Goal: Check status: Check status

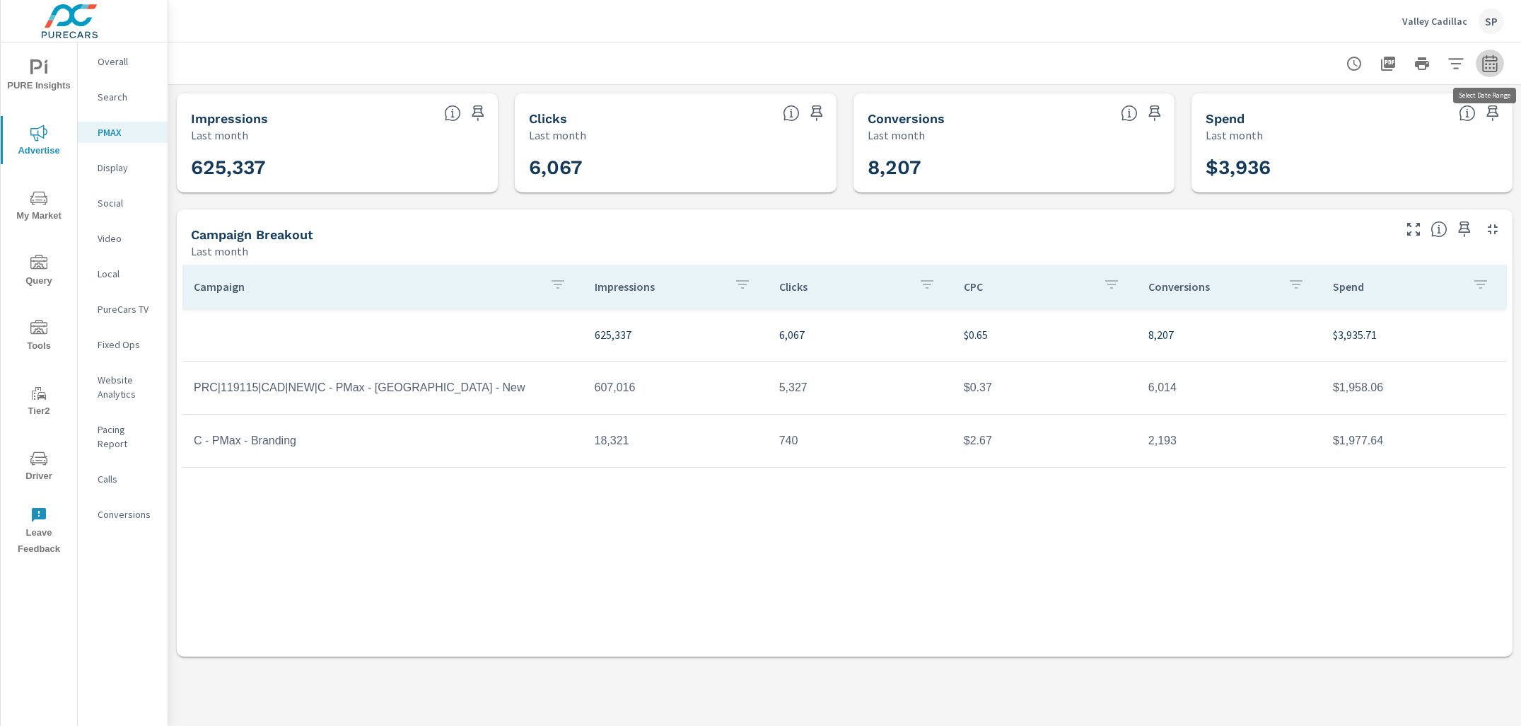
click at [1491, 67] on icon "button" at bounding box center [1489, 63] width 17 height 17
select select "Last month"
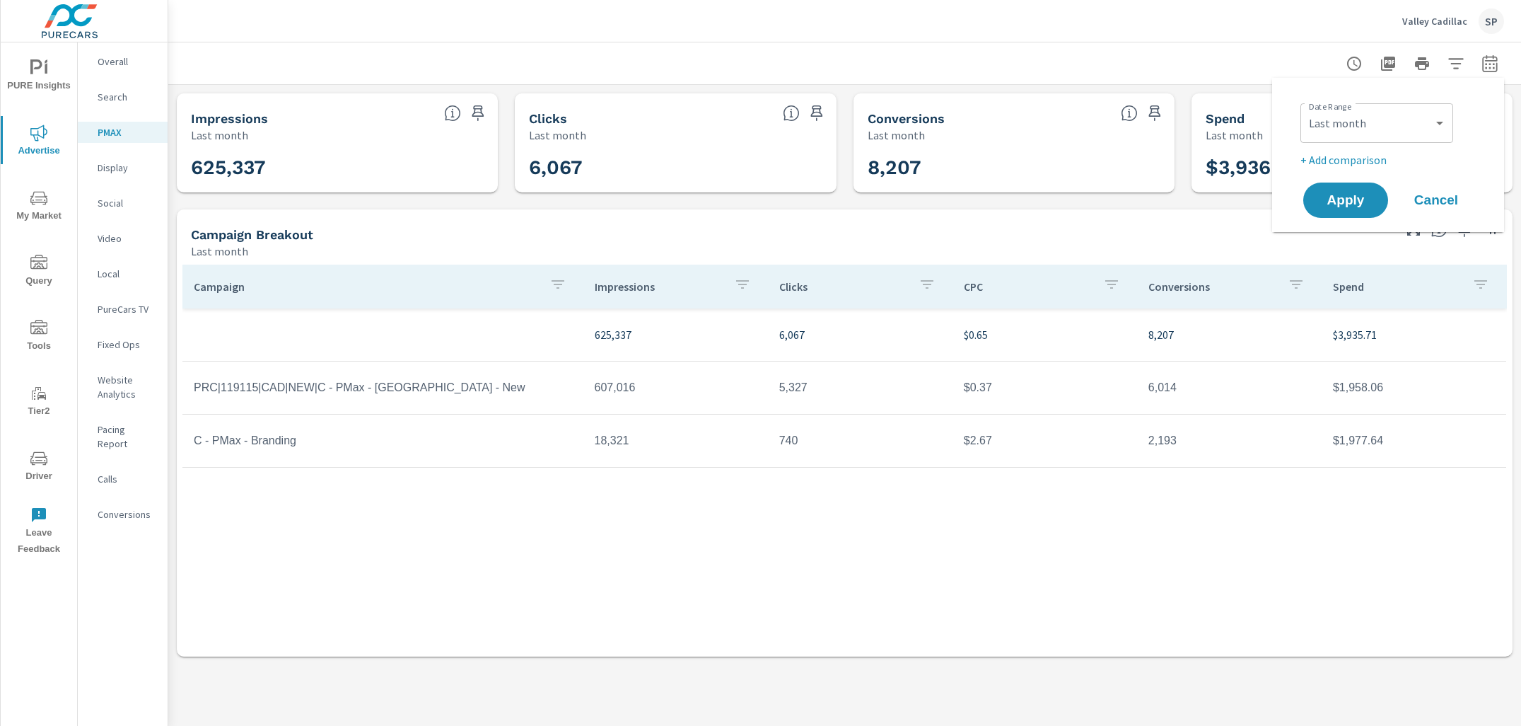
click at [1373, 162] on p "+ Add comparison" at bounding box center [1390, 159] width 181 height 17
click at [1361, 190] on select "Custom Previous period Previous month Previous year" at bounding box center [1376, 185] width 141 height 28
select select "Previous month"
click at [1354, 228] on button "Apply" at bounding box center [1346, 239] width 88 height 37
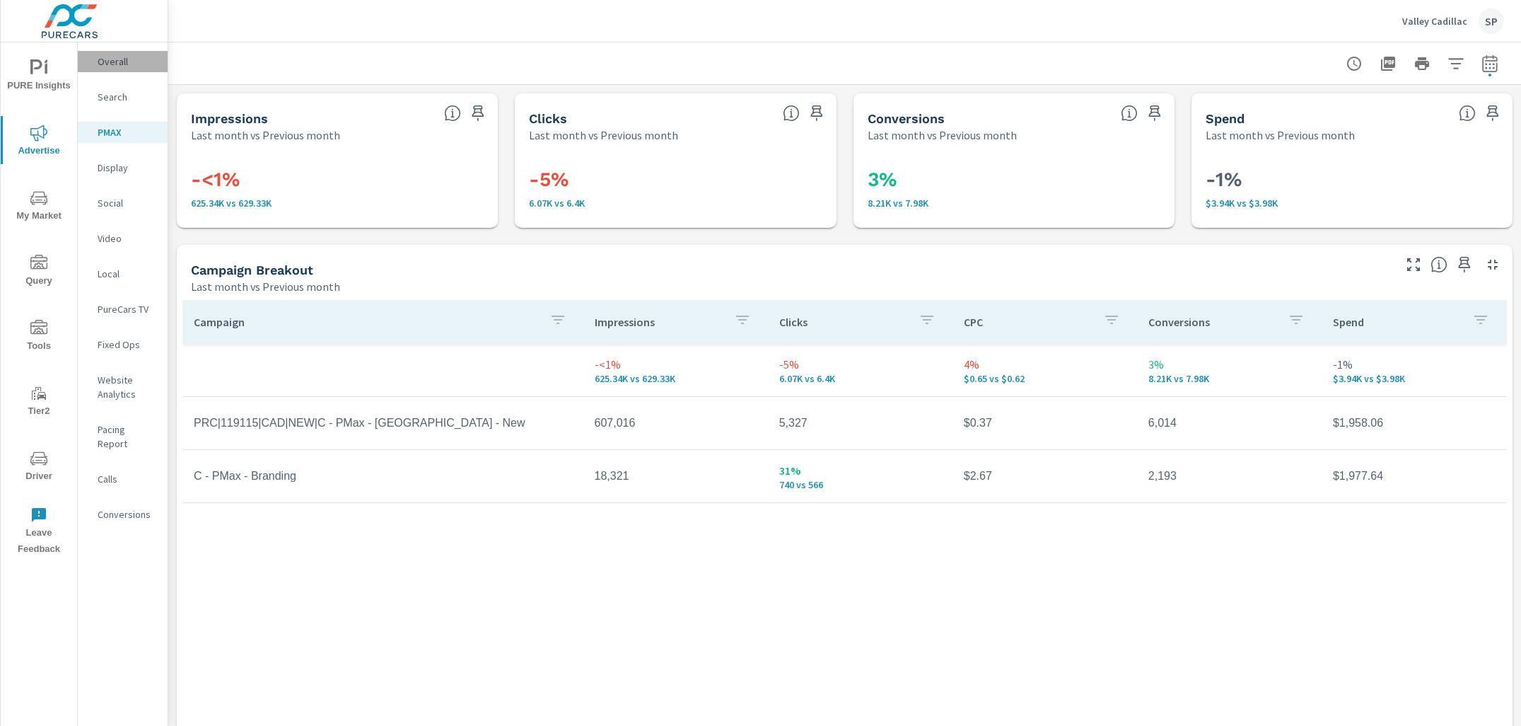
click at [103, 57] on p "Overall" at bounding box center [127, 61] width 59 height 14
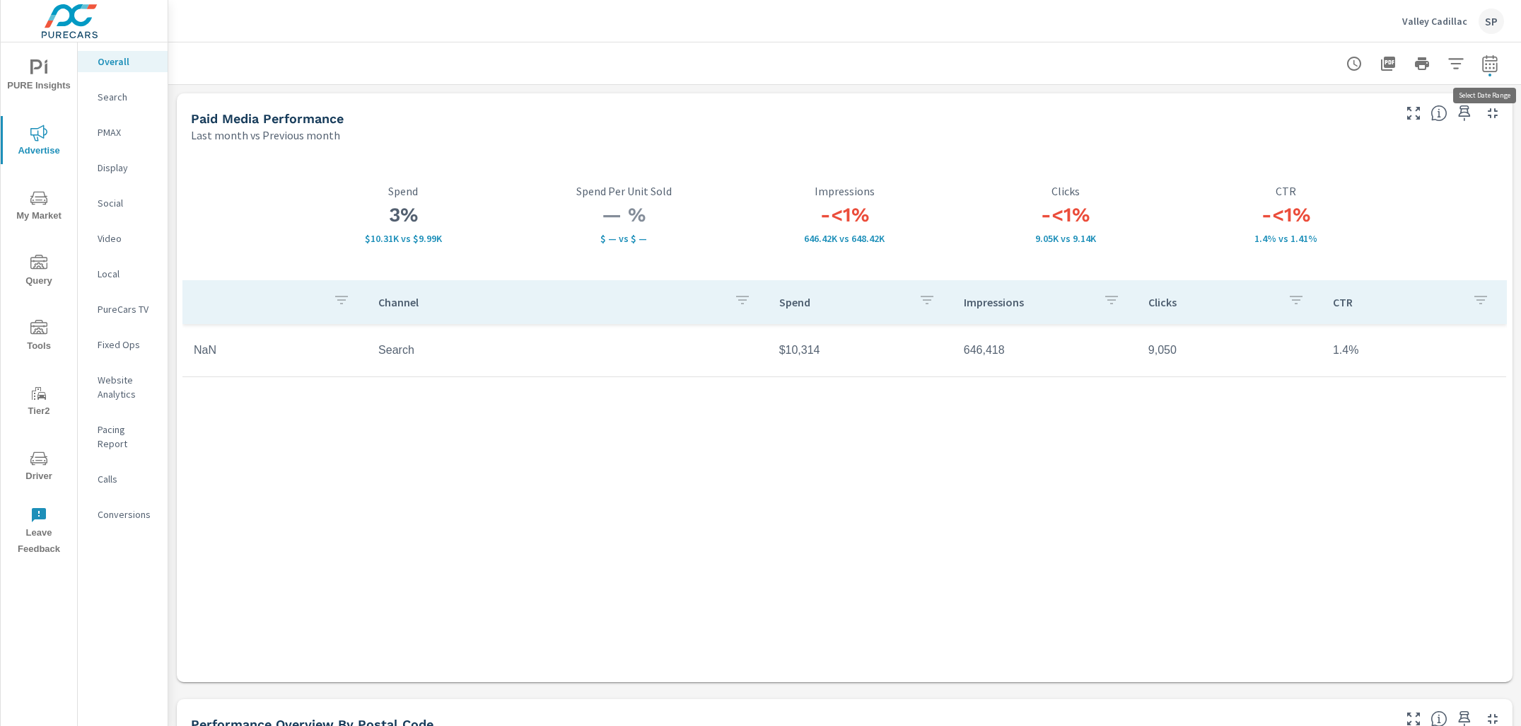
click at [1494, 73] on button "button" at bounding box center [1490, 64] width 28 height 28
select select "Last month"
select select "Previous month"
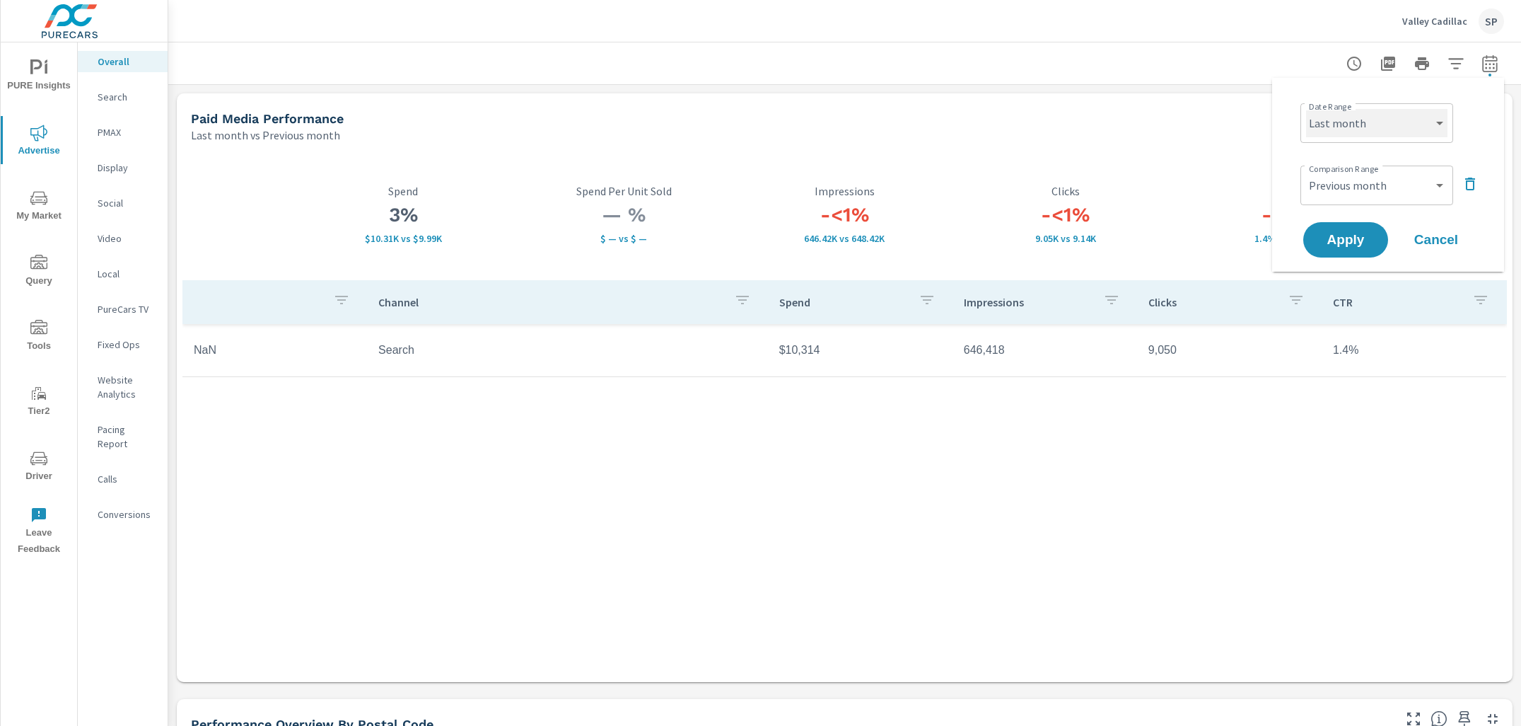
click at [1371, 116] on select "Custom [DATE] Last week Last 7 days Last 14 days Last 30 days Last 45 days Last…" at bounding box center [1376, 123] width 141 height 28
select select "Month to date"
click at [1356, 178] on select "Custom Previous period Previous month Previous year" at bounding box center [1376, 185] width 141 height 28
click at [1340, 223] on button "Apply" at bounding box center [1346, 239] width 88 height 37
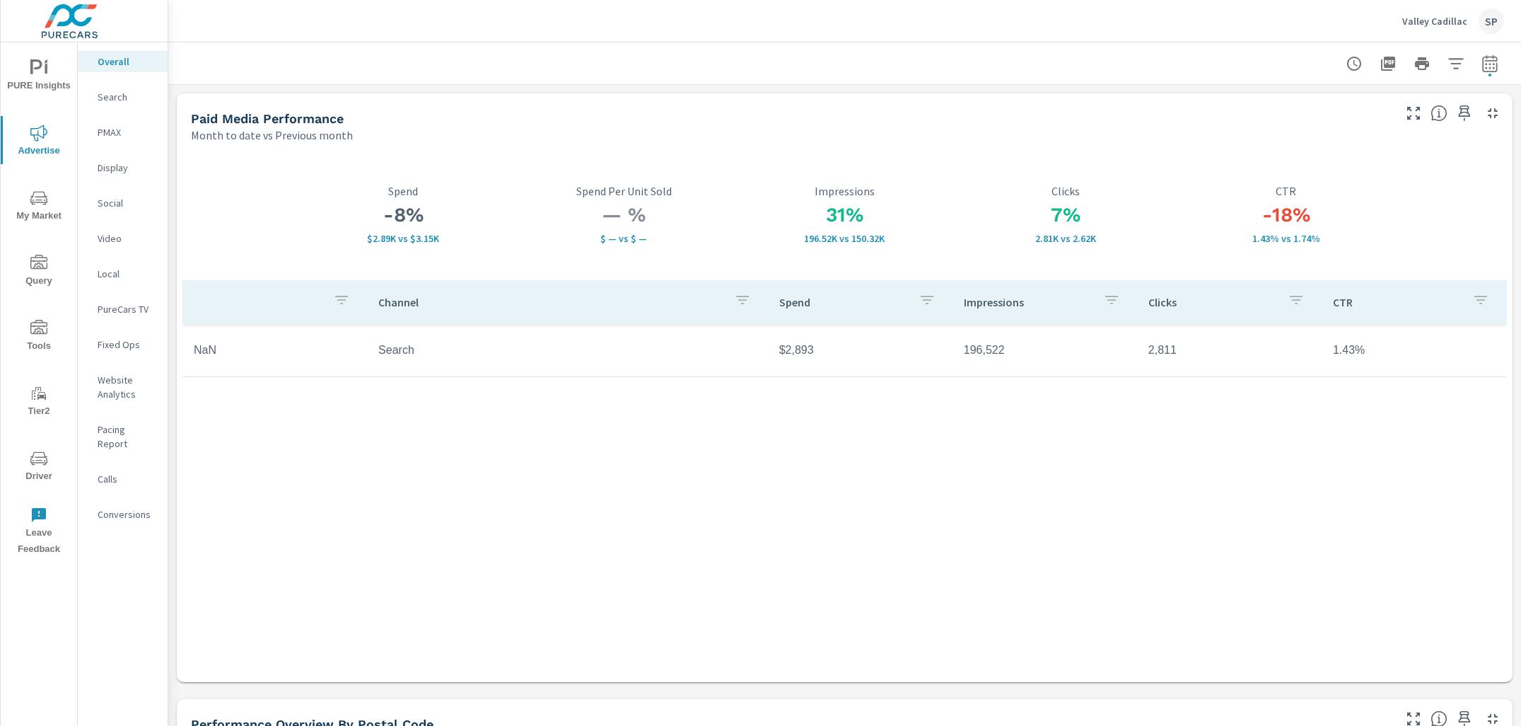
click at [1495, 67] on icon "button" at bounding box center [1489, 63] width 17 height 17
select select "Month to date"
select select "Previous month"
click at [1471, 182] on icon "button" at bounding box center [1470, 183] width 17 height 17
click at [1356, 199] on span "Apply" at bounding box center [1346, 200] width 58 height 13
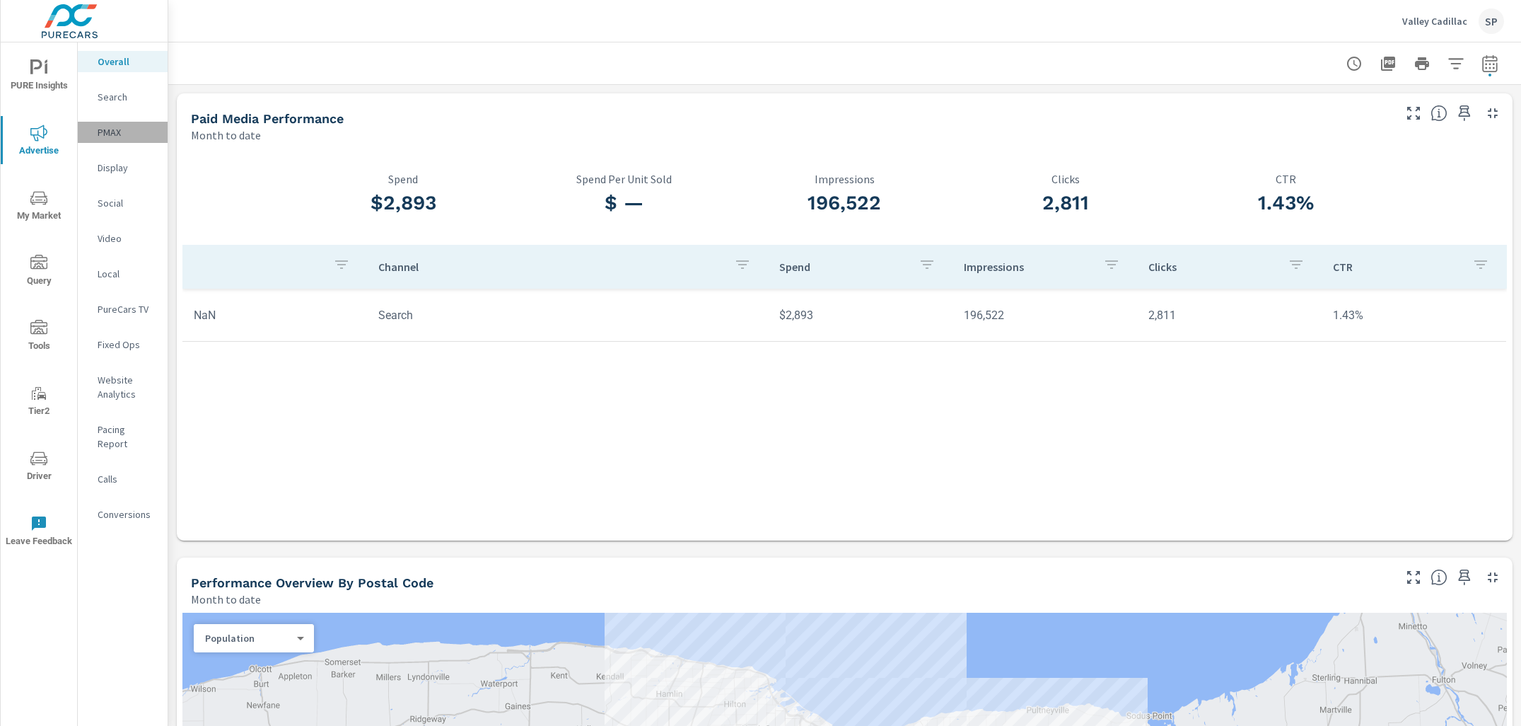
click at [120, 132] on p "PMAX" at bounding box center [127, 132] width 59 height 14
